Goal: Find specific page/section: Find specific page/section

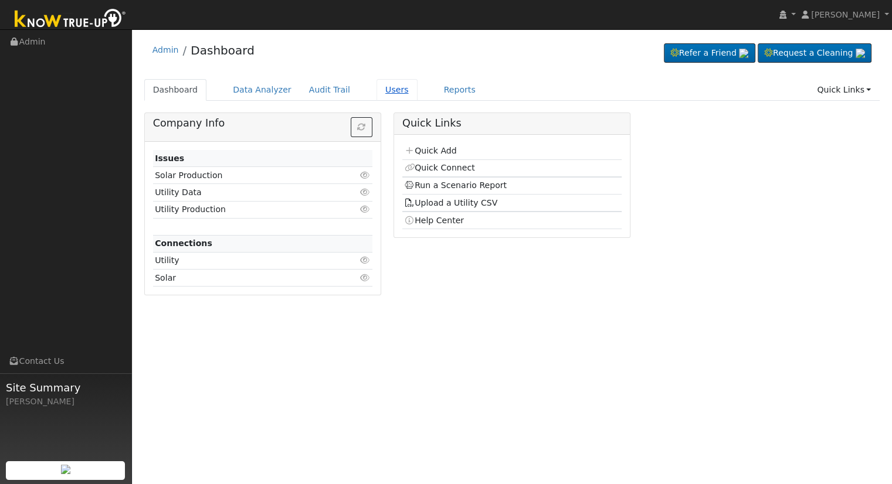
click at [384, 87] on link "Users" at bounding box center [397, 90] width 41 height 22
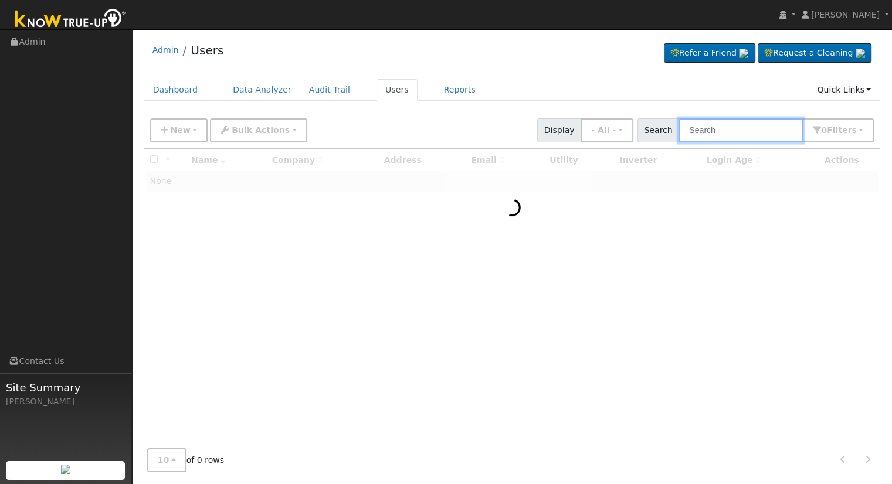
click at [754, 125] on input "text" at bounding box center [741, 130] width 124 height 24
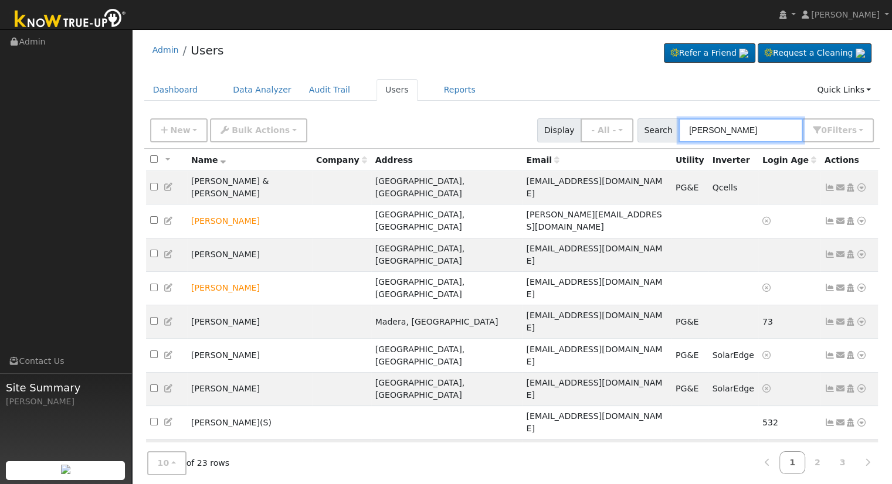
type input "[PERSON_NAME]"
click at [862, 452] on icon at bounding box center [861, 456] width 11 height 8
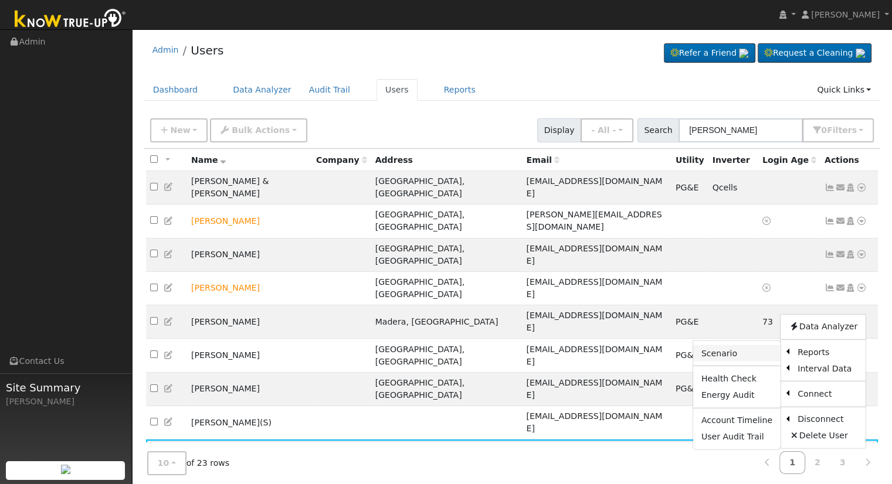
click at [743, 345] on link "Scenario" at bounding box center [736, 353] width 87 height 16
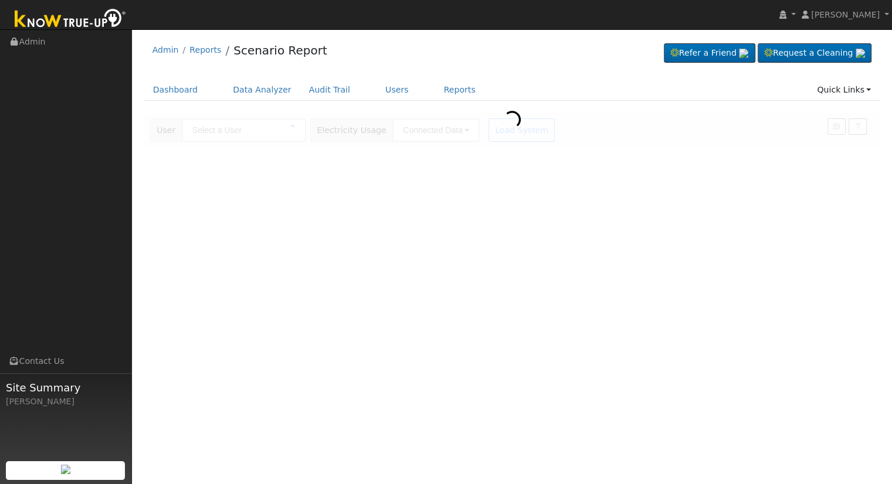
type input "[PERSON_NAME]"
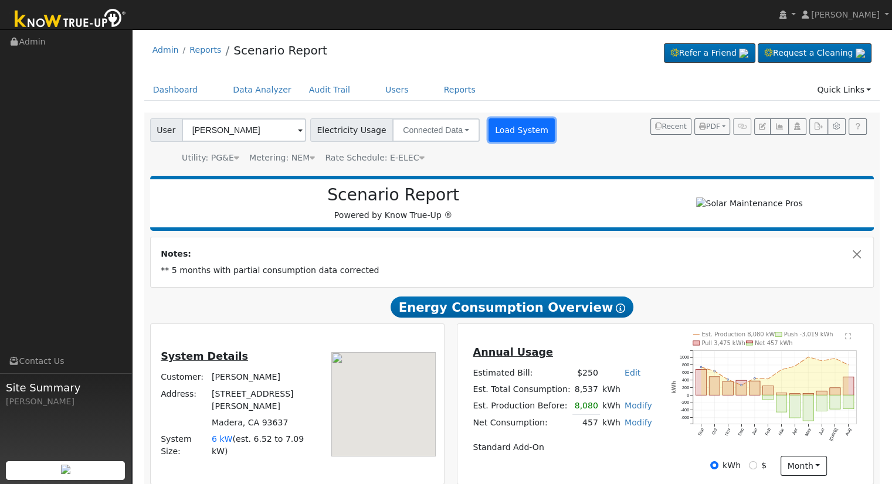
click at [490, 128] on button "Load System" at bounding box center [522, 129] width 67 height 23
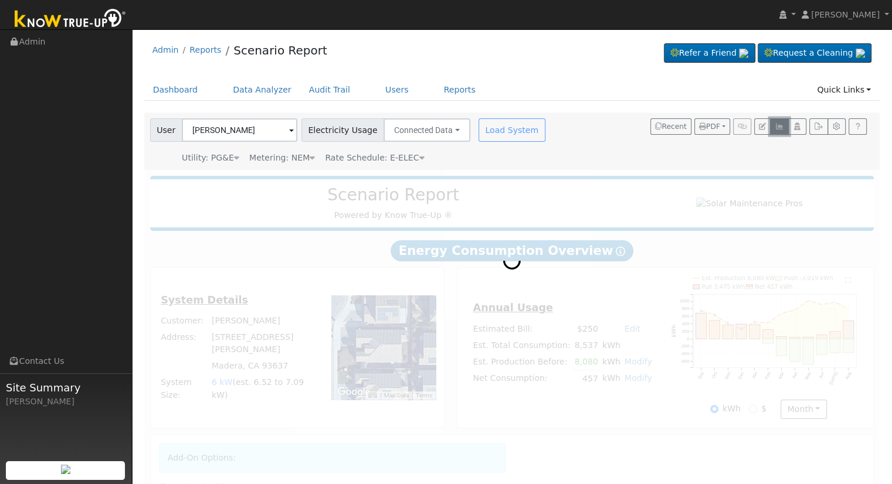
click at [781, 125] on icon "button" at bounding box center [779, 126] width 9 height 7
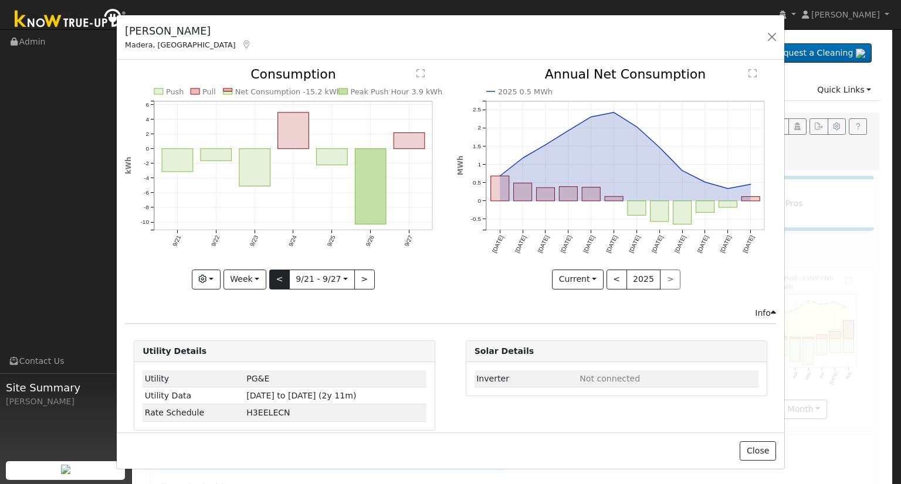
radio input "true"
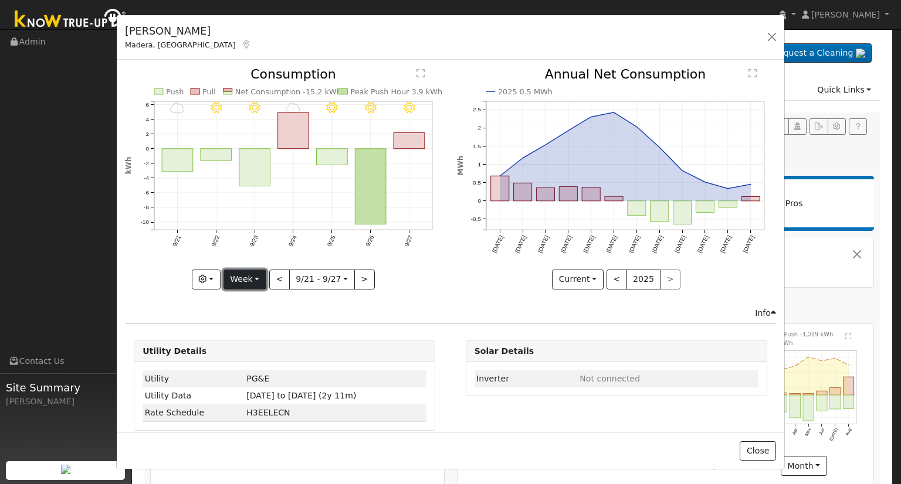
click at [257, 276] on button "Week" at bounding box center [244, 280] width 43 height 20
drag, startPoint x: 265, startPoint y: 334, endPoint x: 273, endPoint y: 333, distance: 7.8
click at [266, 334] on link "Month" at bounding box center [265, 336] width 82 height 16
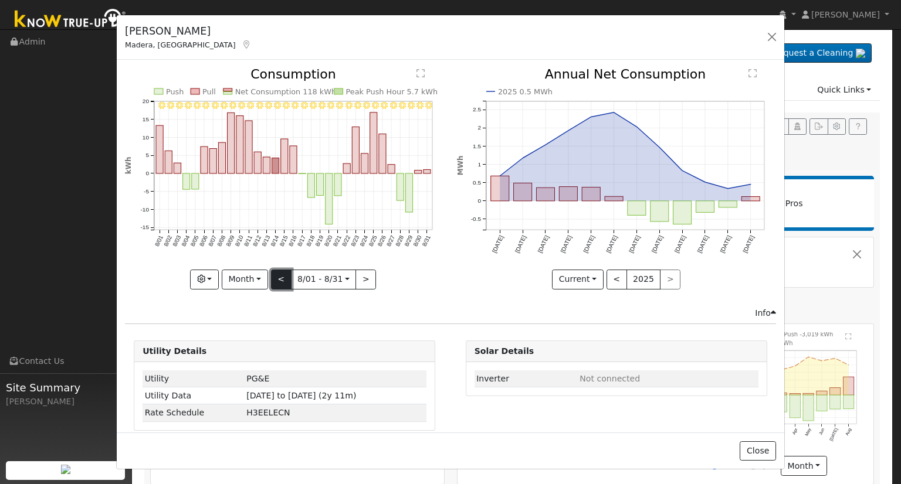
click at [280, 275] on button "<" at bounding box center [281, 280] width 21 height 20
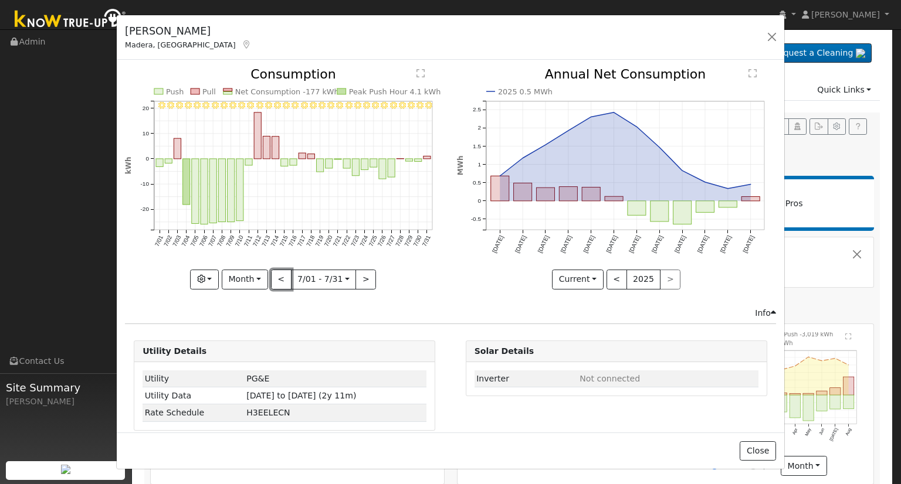
click at [280, 275] on button "<" at bounding box center [281, 280] width 21 height 20
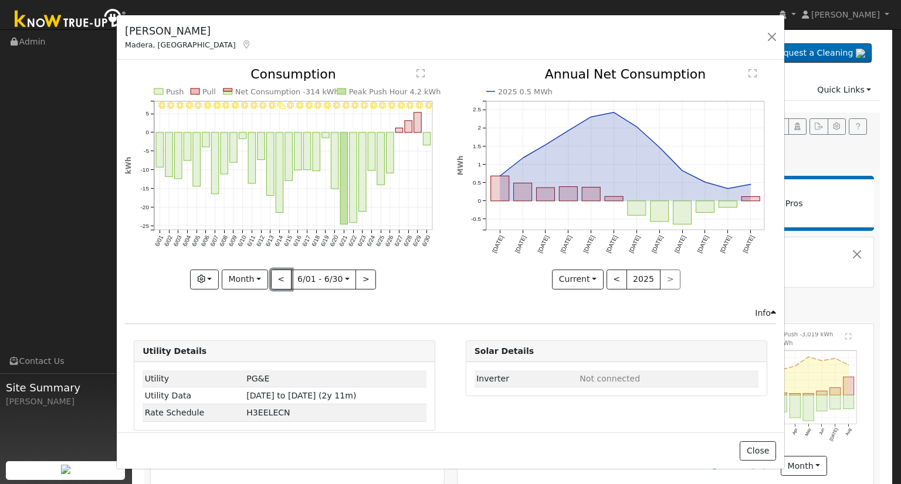
click at [275, 272] on button "<" at bounding box center [281, 280] width 21 height 20
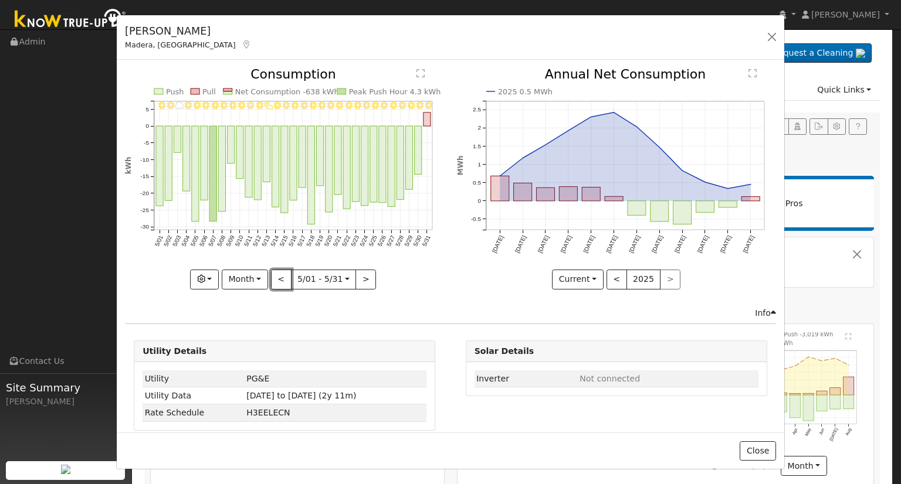
click at [275, 272] on button "<" at bounding box center [281, 280] width 21 height 20
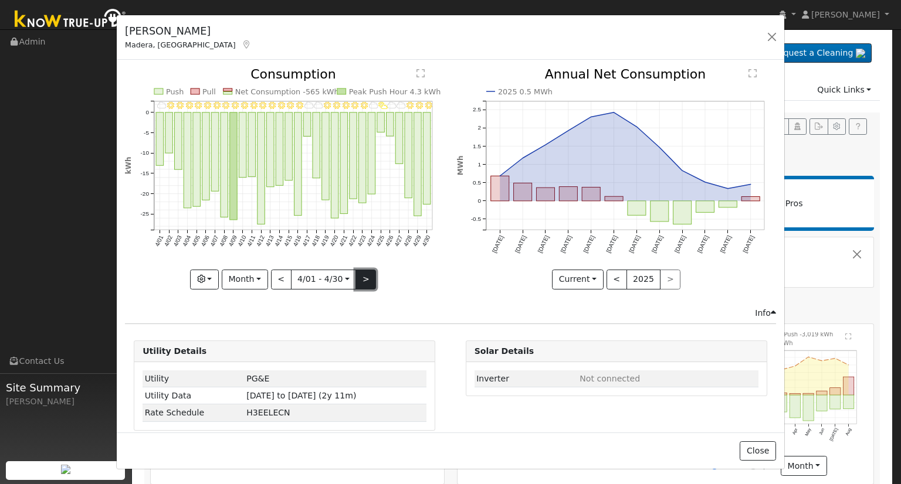
click at [361, 277] on button ">" at bounding box center [365, 280] width 21 height 20
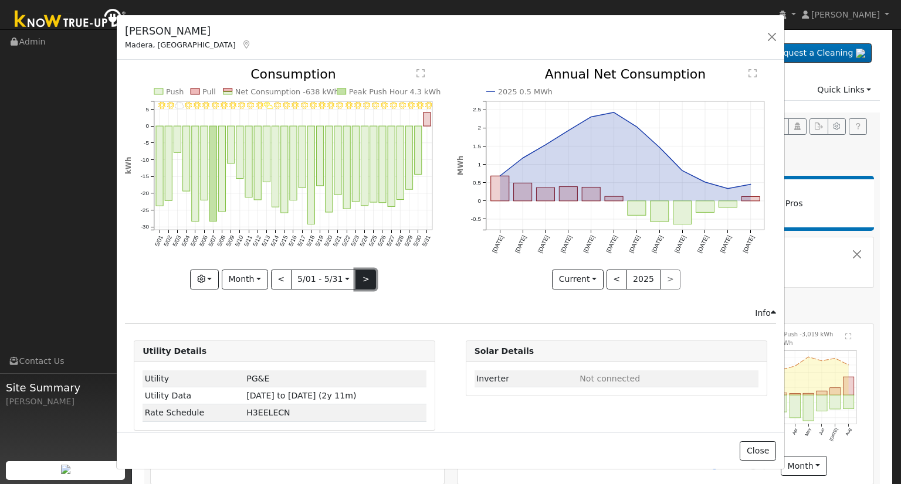
click at [360, 273] on button ">" at bounding box center [365, 280] width 21 height 20
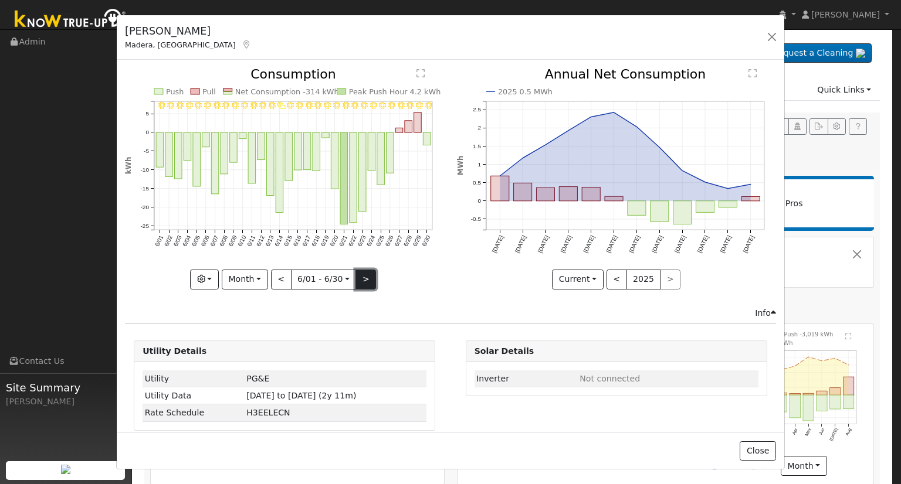
click at [360, 277] on button ">" at bounding box center [365, 280] width 21 height 20
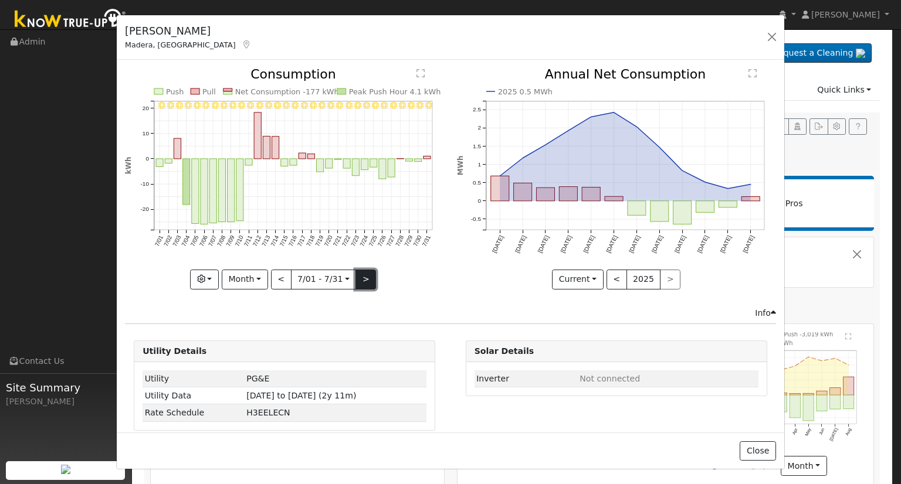
click at [356, 276] on button ">" at bounding box center [365, 280] width 21 height 20
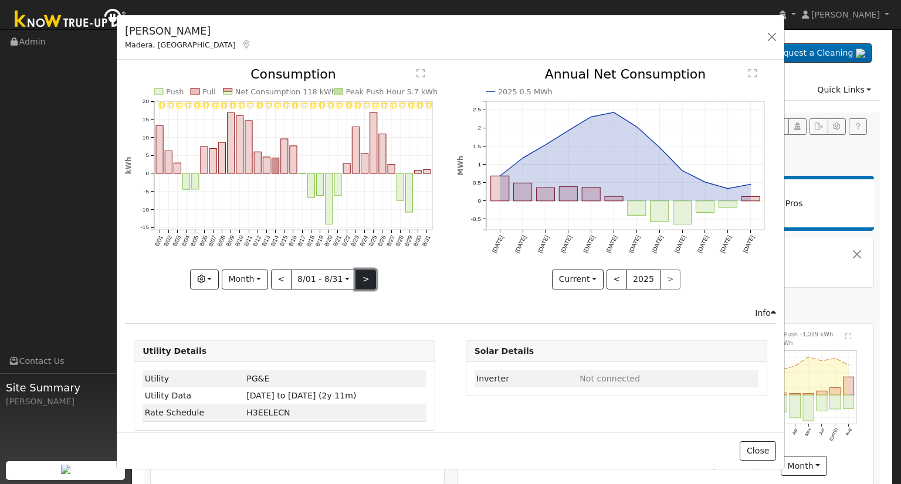
click at [362, 279] on button ">" at bounding box center [365, 280] width 21 height 20
type input "2025-09-01"
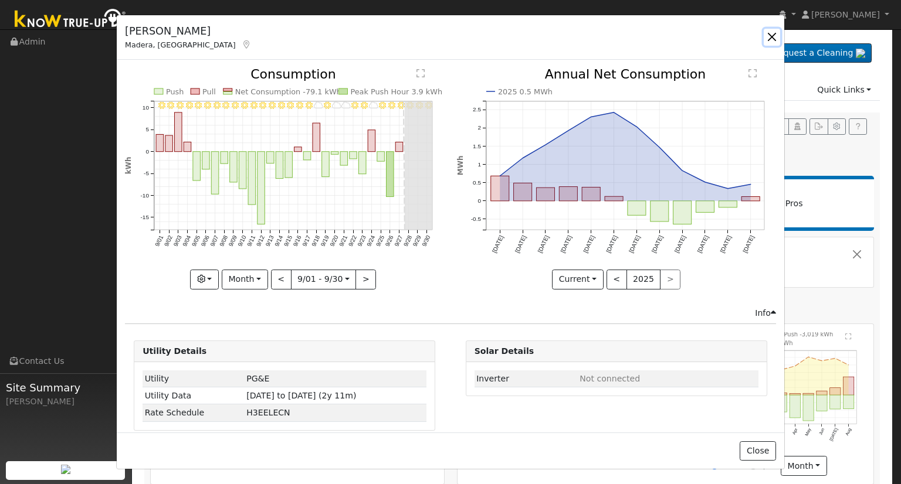
click at [770, 33] on button "button" at bounding box center [772, 37] width 16 height 16
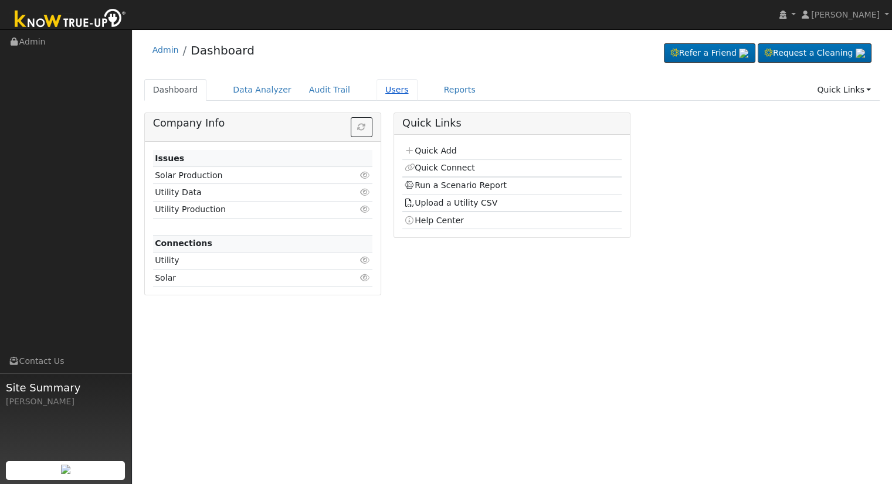
click at [387, 87] on link "Users" at bounding box center [397, 90] width 41 height 22
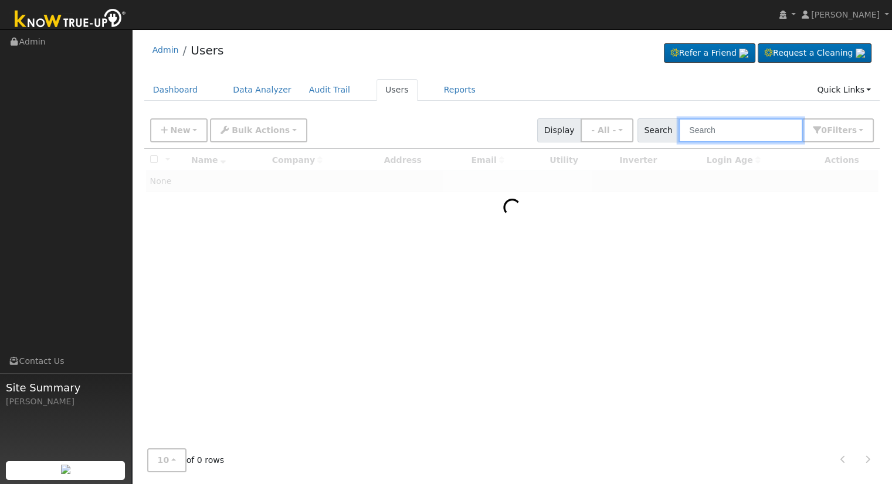
click at [716, 127] on input "text" at bounding box center [741, 130] width 124 height 24
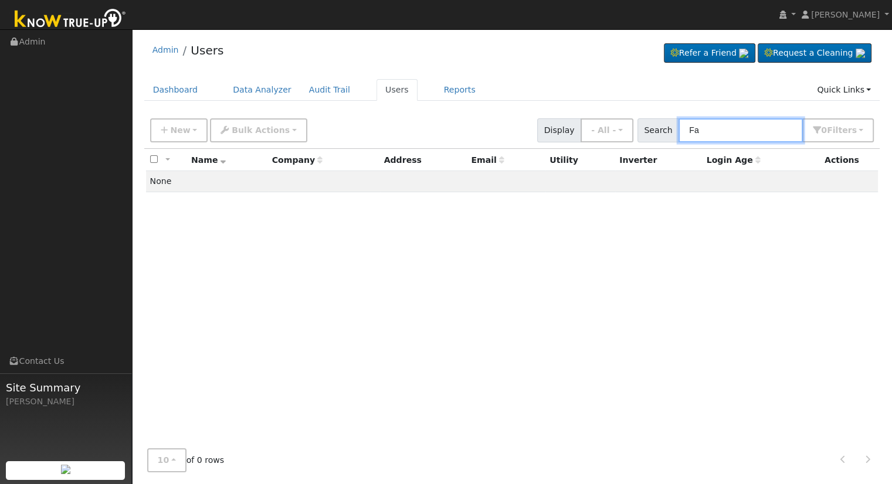
type input "F"
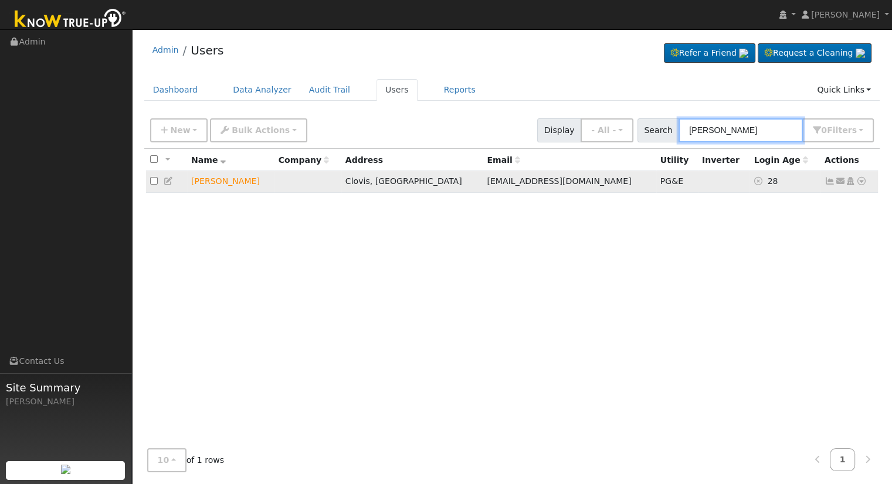
type input "[PERSON_NAME]"
click at [861, 181] on icon at bounding box center [861, 181] width 11 height 8
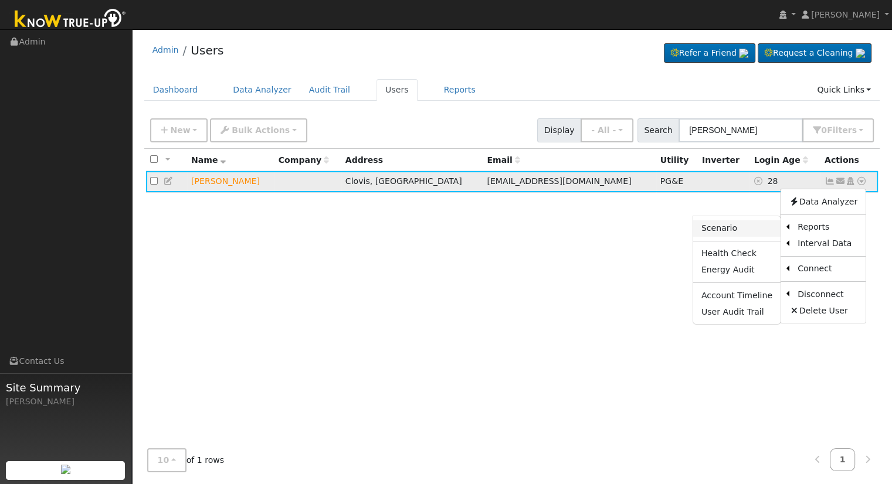
click at [726, 230] on link "Scenario" at bounding box center [736, 229] width 87 height 16
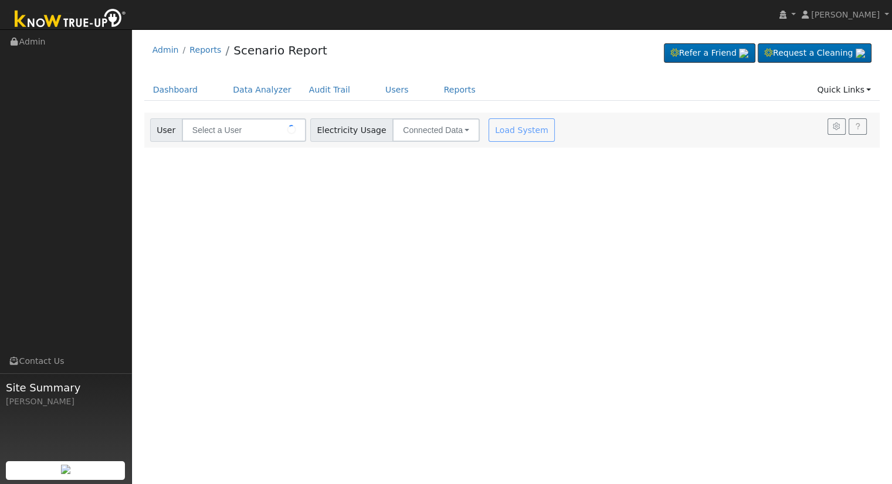
type input "[PERSON_NAME]"
